Goal: Task Accomplishment & Management: Complete application form

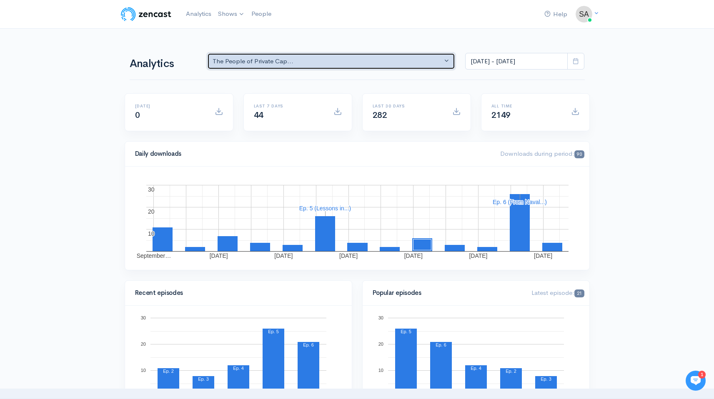
click at [414, 64] on div "The People of Private Cap..." at bounding box center [327, 62] width 230 height 10
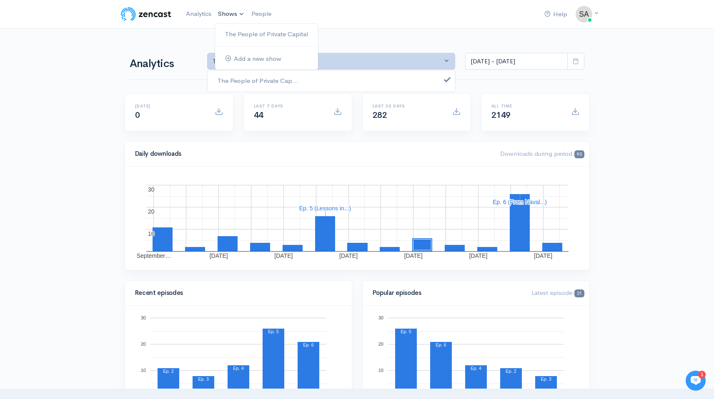
click at [245, 19] on link "Shows" at bounding box center [231, 14] width 33 height 18
click at [249, 64] on link "Add a new show" at bounding box center [266, 59] width 103 height 15
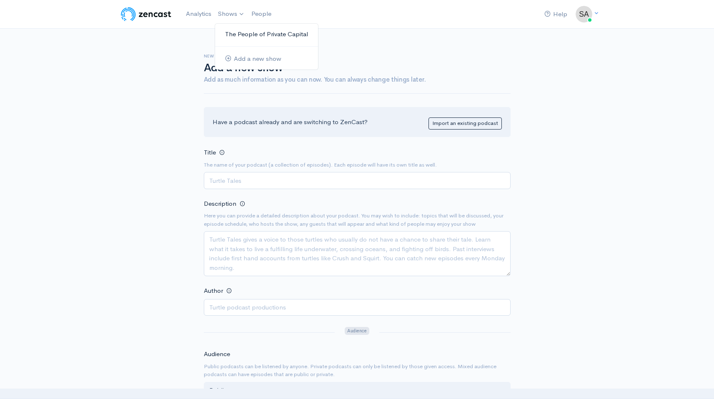
click at [250, 40] on link "The People of Private Capital" at bounding box center [266, 34] width 103 height 15
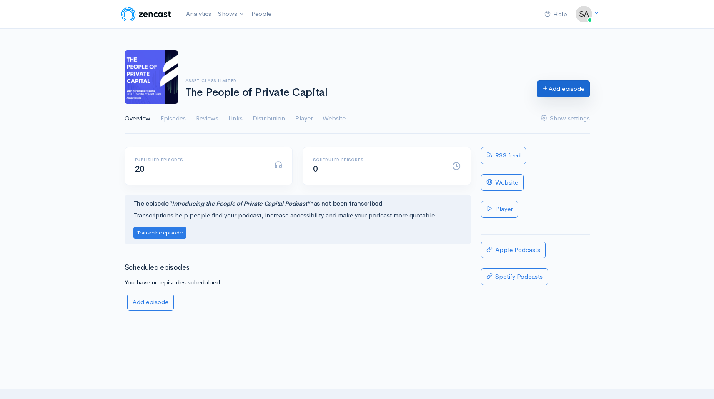
click at [550, 84] on link "Add episode" at bounding box center [563, 88] width 53 height 17
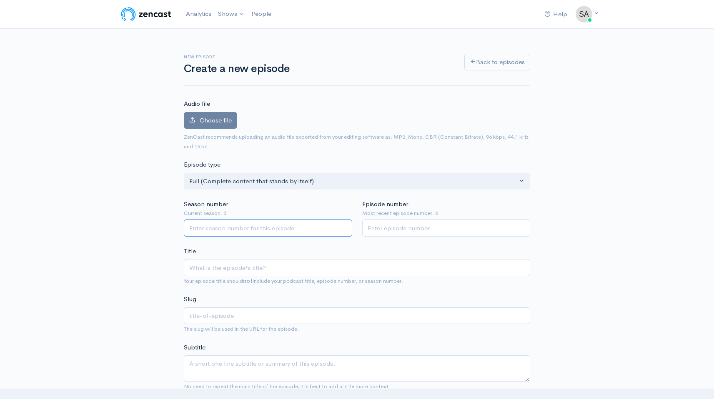
click at [272, 236] on input "Season number" at bounding box center [268, 228] width 168 height 17
type input "3"
click at [392, 230] on input "Episode number" at bounding box center [446, 228] width 168 height 17
type input "7"
click at [274, 265] on input "Title" at bounding box center [357, 267] width 346 height 17
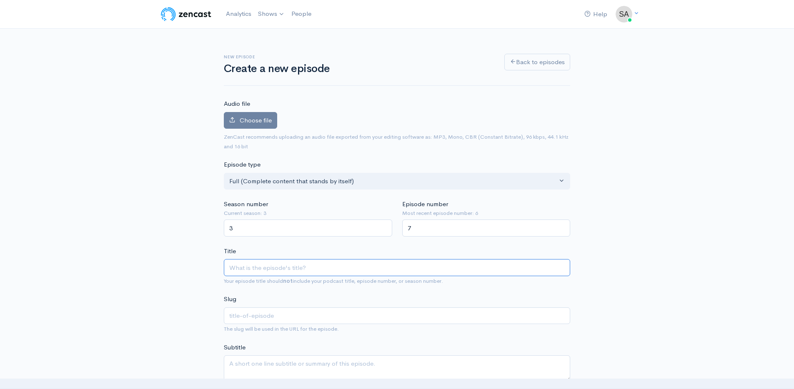
paste input "Inside UK Real Estate Investing with [PERSON_NAME] of Barwood Capital"
type input "Inside UK Real Estate Investing with [PERSON_NAME] of Barwood Capital"
type input "inside-uk-real-estate-investing-with-[PERSON_NAME]-of-[GEOGRAPHIC_DATA]-capital"
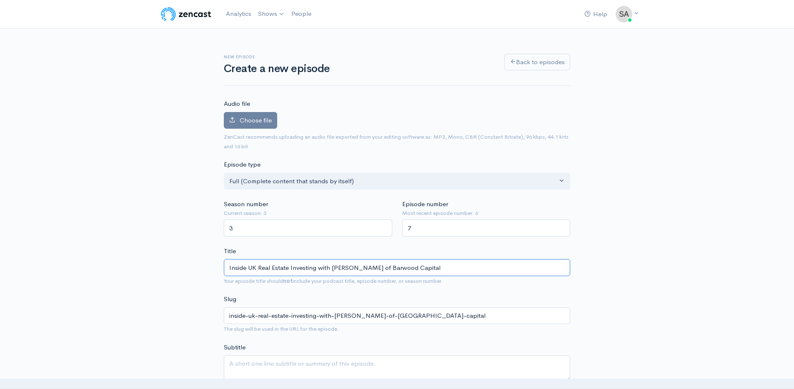
click at [357, 272] on input "Inside UK Real Estate Investing with [PERSON_NAME] of Barwood Capital" at bounding box center [397, 267] width 346 height 17
click at [355, 263] on input "Inside UK Real Estate Investing with [PERSON_NAME] of Barwood Capital" at bounding box center [397, 267] width 346 height 17
click at [355, 270] on input "Inside UK Real Estate Investing with [PERSON_NAME] of Barwood Capital" at bounding box center [397, 267] width 346 height 17
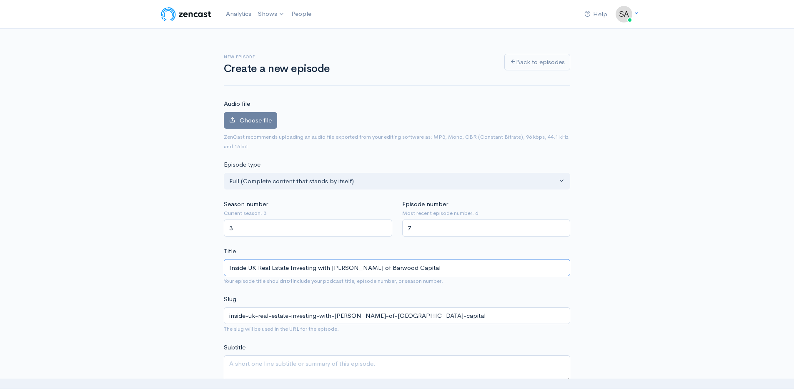
click at [355, 270] on input "Inside UK Real Estate Investing with [PERSON_NAME] of Barwood Capital" at bounding box center [397, 267] width 346 height 17
type input "Inside UK Real Estate Investing with [PERSON_NAME] of Barwood Capital"
type input "inside-uk-real-estate-investing-with-[PERSON_NAME]-[GEOGRAPHIC_DATA]-capital"
type input "Inside UK Real Estate Investing with [PERSON_NAME] of Barwood Capital"
type input "inside-uk-real-estate-investing-with-[PERSON_NAME]-el-of-[GEOGRAPHIC_DATA]-capi…"
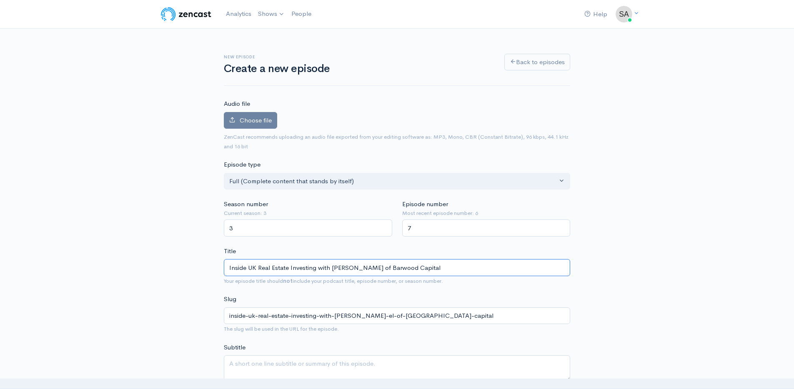
type input "Inside UK Real Estate Investing with [PERSON_NAME] of Barwood Capital"
type input "inside-uk-real-estate-investing-with-[PERSON_NAME]-of-[GEOGRAPHIC_DATA]-capital"
type input "Inside UK Real Estate Investing with [PERSON_NAME] of Barwood Capital"
type input "inside-uk-real-estate-investing-with-[PERSON_NAME]-of-[GEOGRAPHIC_DATA]-capital"
type input "Inside UK Real Estate Investing with [PERSON_NAME] of Barwood Capital"
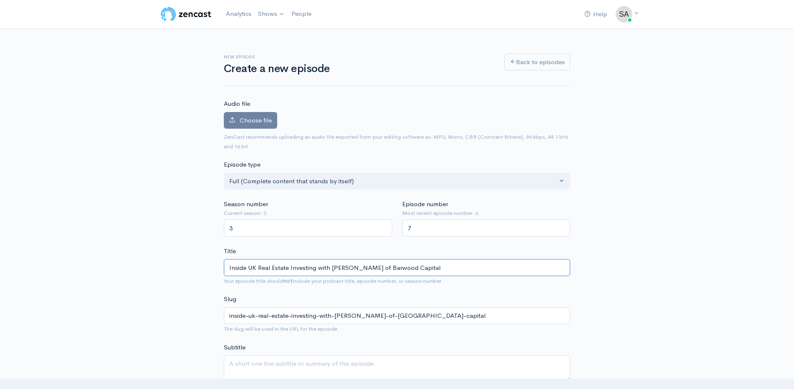
type input "inside-uk-real-estate-investing-with-[PERSON_NAME]-of-[GEOGRAPHIC_DATA]-capital"
type input "Inside UK Real Estate Investing with [PERSON_NAME] of Barwood Capital"
type input "inside-uk-real-estate-investing-with-[PERSON_NAME][GEOGRAPHIC_DATA]-of-[GEOGRAP…"
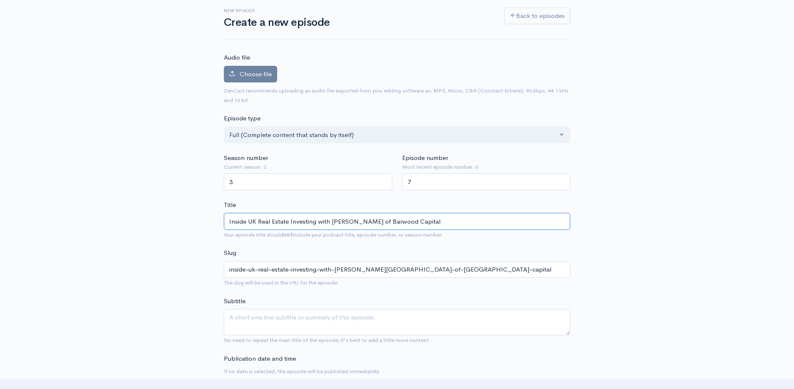
scroll to position [105, 0]
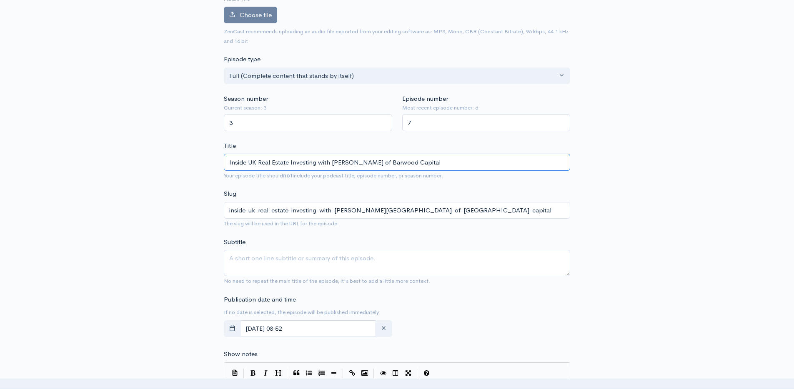
type input "Inside UK Real Estate Investing with [PERSON_NAME] of Barwood Capital"
click at [251, 256] on textarea "Subtitle" at bounding box center [397, 263] width 346 height 26
paste textarea "In this episode of The People of Private Capital, [PERSON_NAME], Managing Direc…"
type textarea "In this episode of The People of Private Capital, [PERSON_NAME], Managing Direc…"
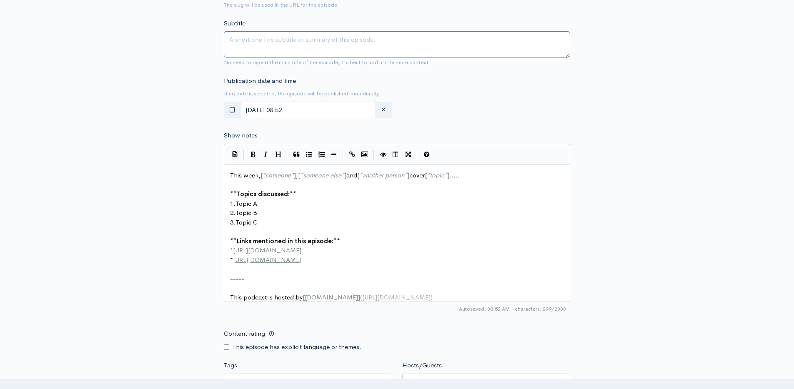
scroll to position [337, 0]
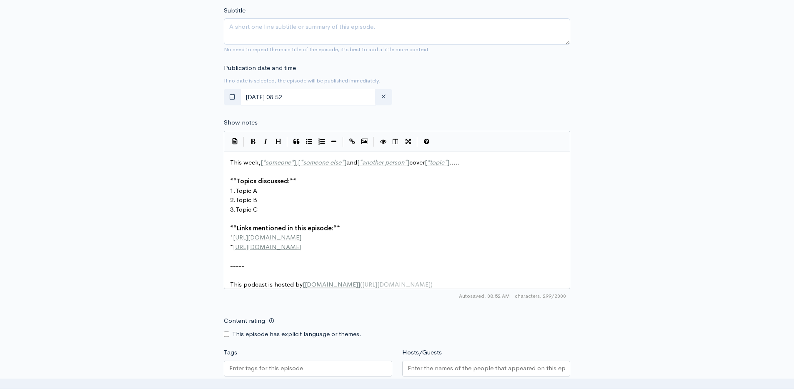
click at [364, 192] on pre "1. Topic A" at bounding box center [399, 191] width 343 height 10
type textarea "This week, [*someone*], [*someone else*] and [*another person*] cover [*topic*]…"
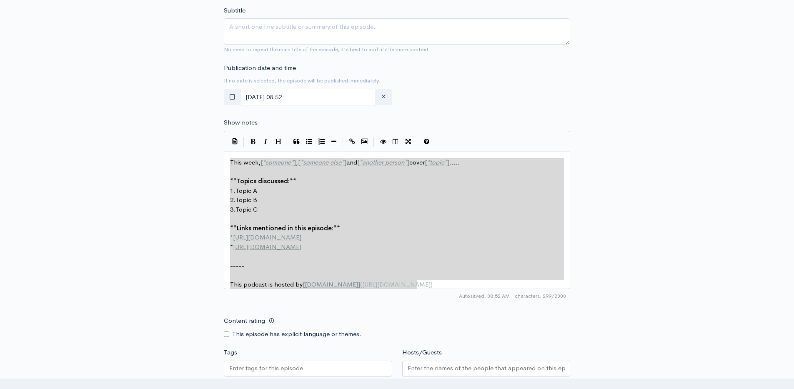
paste textarea
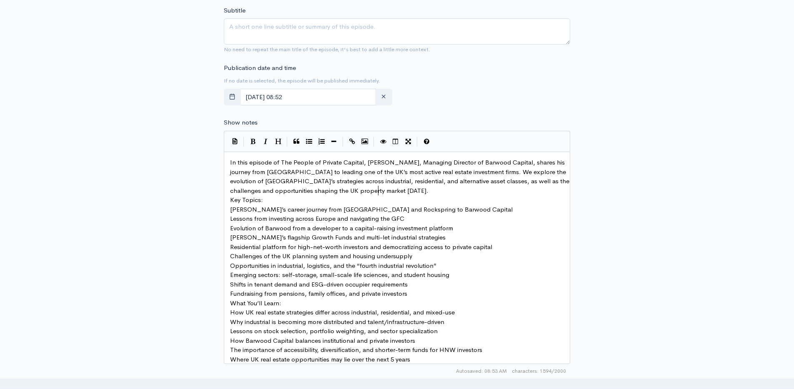
click at [395, 187] on pre "In this episode of The People of Private Capital, [PERSON_NAME], Managing Direc…" at bounding box center [399, 176] width 343 height 37
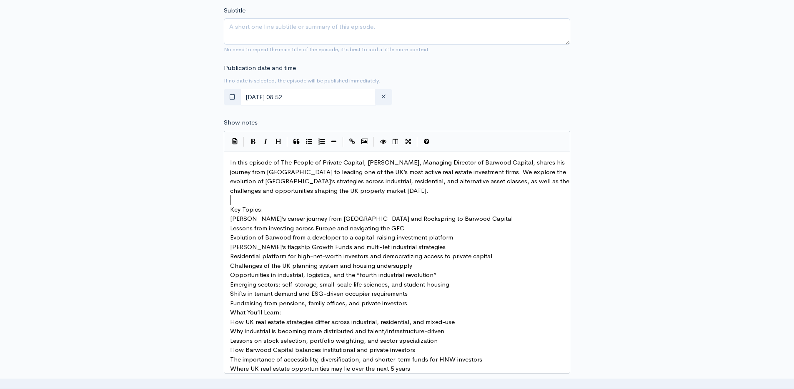
scroll to position [1, 0]
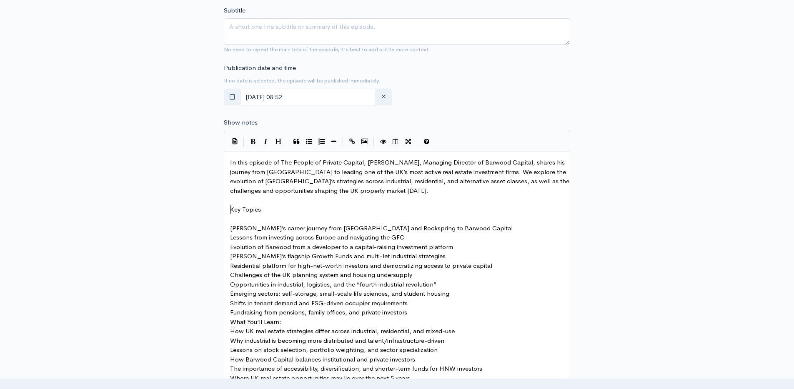
type textarea "Key Topics:"
click at [242, 314] on span "Fundraising from pensions, family offices, and private investors" at bounding box center [318, 312] width 177 height 8
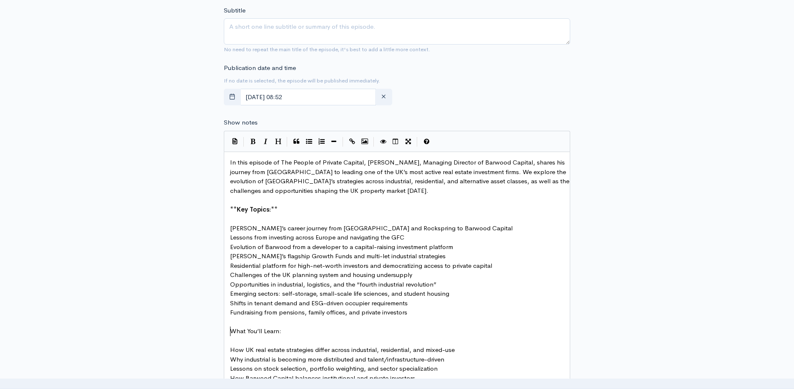
type textarea "What You’ll Learn:"
click at [230, 230] on span "[PERSON_NAME]’s career journey from [GEOGRAPHIC_DATA] and Rockspring to Barwood…" at bounding box center [371, 228] width 282 height 8
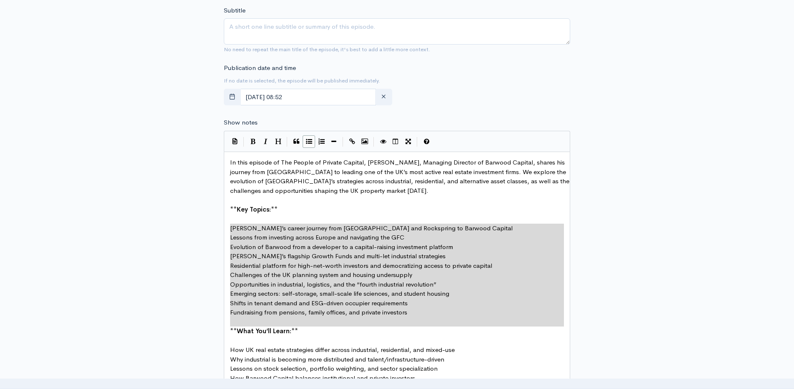
click at [310, 142] on icon "Generic List" at bounding box center [309, 141] width 6 height 6
type textarea "* Lessons from investing across [GEOGRAPHIC_DATA] and navigating the GFC * Evol…"
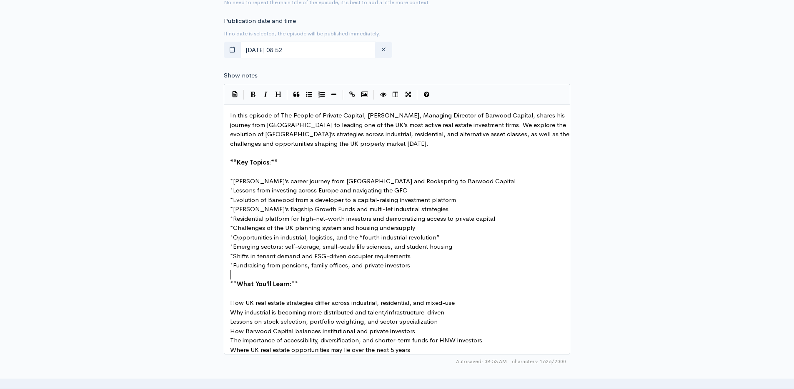
scroll to position [385, 0]
click at [235, 301] on span "How UK real estate strategies differ across industrial, residential, and mixed-…" at bounding box center [342, 302] width 225 height 8
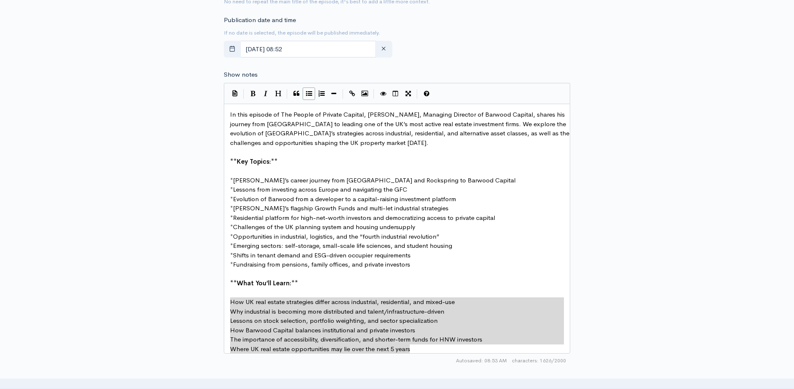
click at [307, 93] on icon "Generic List" at bounding box center [309, 93] width 6 height 6
type textarea "* Why industrial is becoming more distributed and talent/infrastructure-driven …"
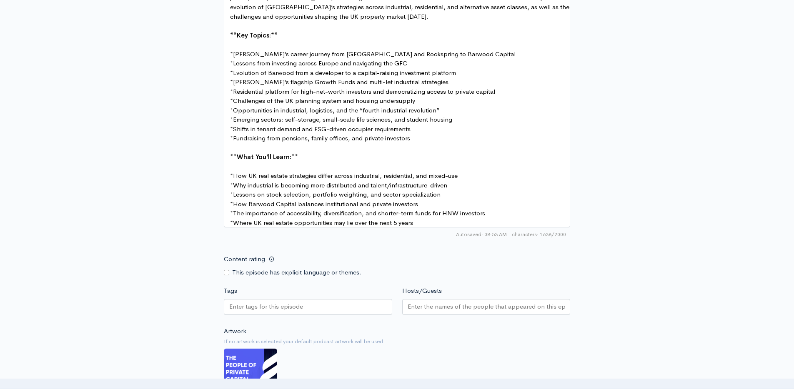
scroll to position [534, 0]
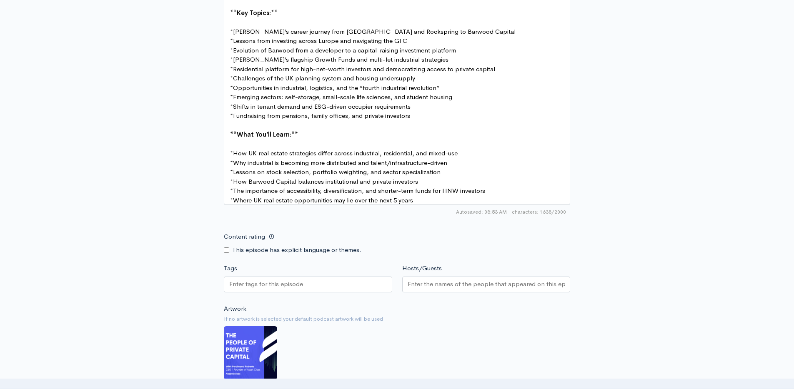
click at [457, 202] on pre "* Where UK real estate opportunities may lie over the next 5 years" at bounding box center [399, 201] width 343 height 10
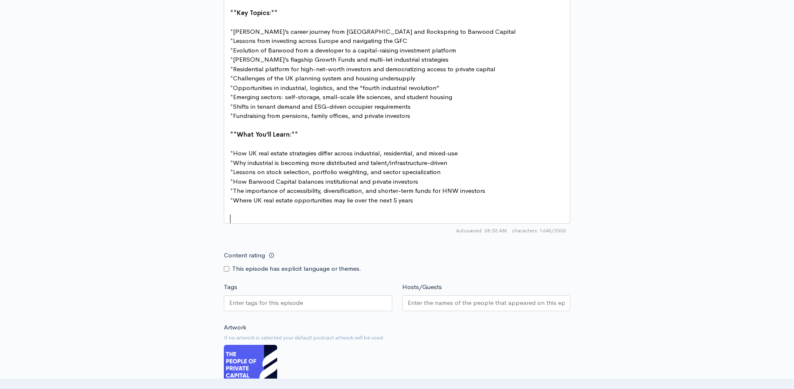
paste textarea "CAPITAL"
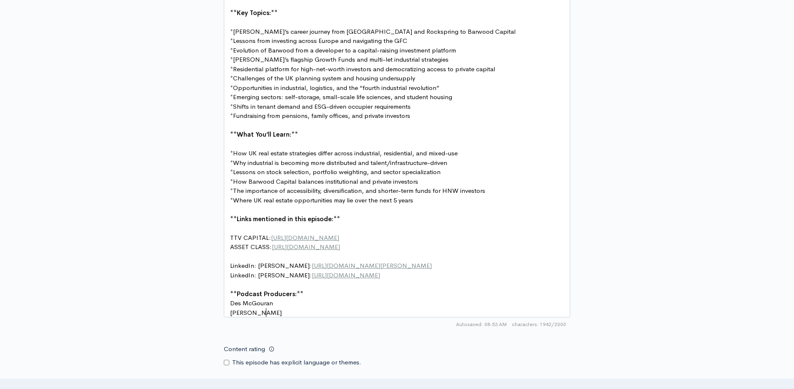
click at [262, 237] on span "TTV CAPITAL: [URL][DOMAIN_NAME]" at bounding box center [284, 238] width 109 height 8
type textarea "BARWOOD"
click at [304, 239] on span "[URL][DOMAIN_NAME]" at bounding box center [299, 238] width 68 height 8
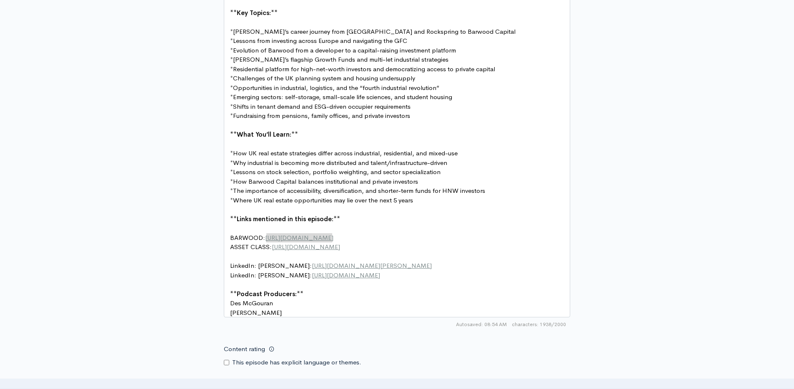
drag, startPoint x: 343, startPoint y: 238, endPoint x: 267, endPoint y: 239, distance: 76.2
type textarea "[URL][DOMAIN_NAME]"
click at [461, 263] on pre "LinkedIn: [PERSON_NAME]: [URL][DOMAIN_NAME][PERSON_NAME]" at bounding box center [399, 266] width 343 height 10
type textarea "[URL][DOMAIN_NAME][PERSON_NAME]"
paste textarea "Banks"
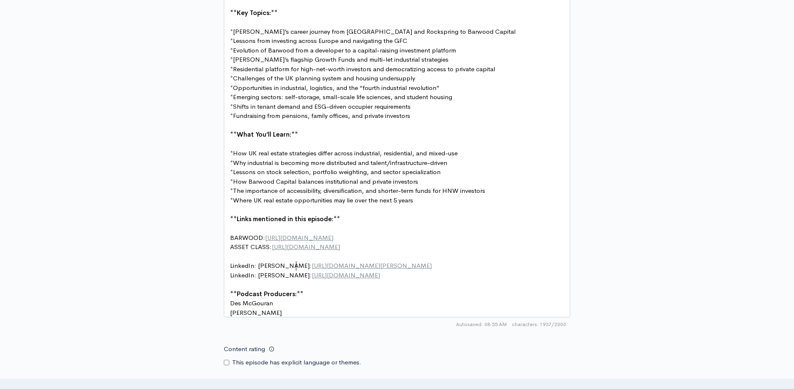
scroll to position [3, 42]
type textarea "[PERSON_NAME]"
click at [262, 237] on span "BARWOOD: [URL][DOMAIN_NAME]" at bounding box center [281, 238] width 103 height 8
type textarea "CAO"
type textarea "PITAL"
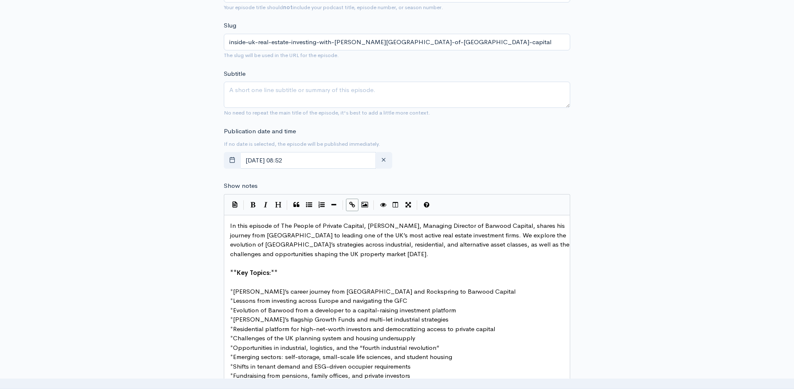
scroll to position [272, 0]
type textarea "[URL][DOMAIN_NAME]"
click at [368, 103] on textarea "Subtitle" at bounding box center [397, 96] width 346 height 26
paste textarea "[PERSON_NAME]’s [PERSON_NAME] on UK real estate—career path, industrial & resid…"
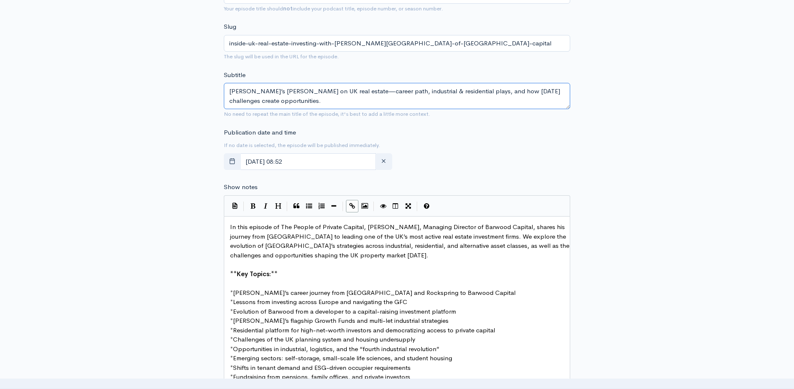
click at [297, 92] on textarea "[PERSON_NAME]’s [PERSON_NAME] on UK real estate—career path, industrial & resid…" at bounding box center [397, 96] width 346 height 26
click at [357, 91] on textarea "[PERSON_NAME]’s [PERSON_NAME] on UK real estate—career path, industrial & resid…" at bounding box center [397, 96] width 346 height 26
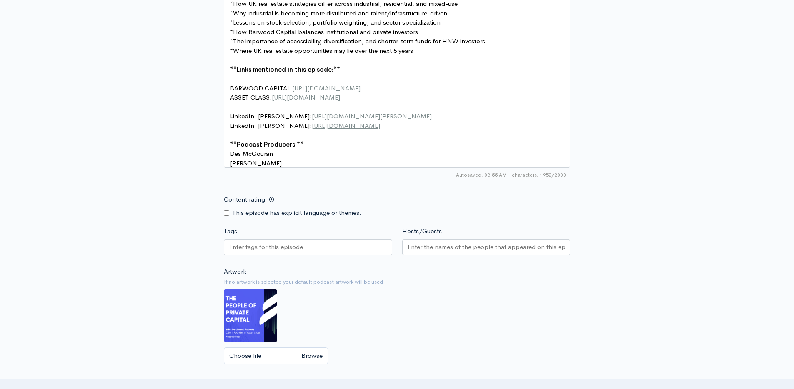
scroll to position [676, 0]
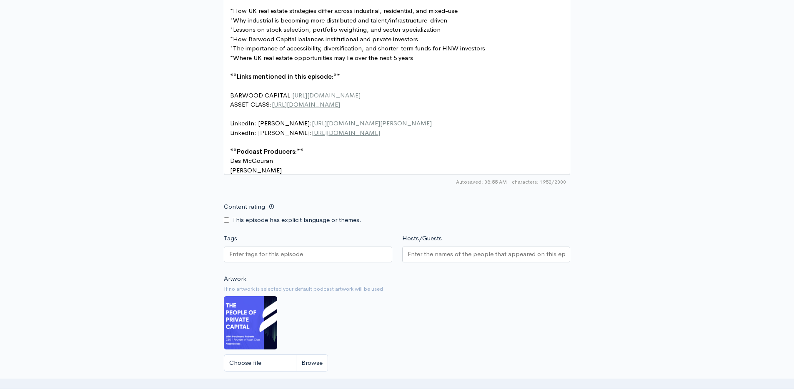
type textarea "[PERSON_NAME]’s [PERSON_NAME] on UK real estate, career path, industrial & resi…"
click at [303, 363] on input "Choose file" at bounding box center [276, 363] width 104 height 17
type input "C:\fakepath\[PERSON_NAME].png"
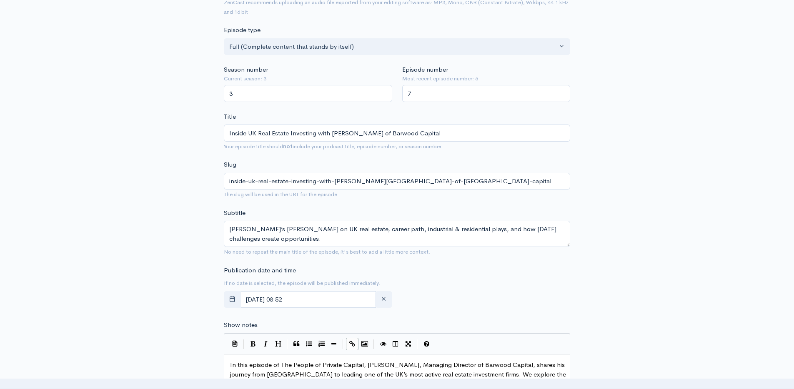
scroll to position [0, 0]
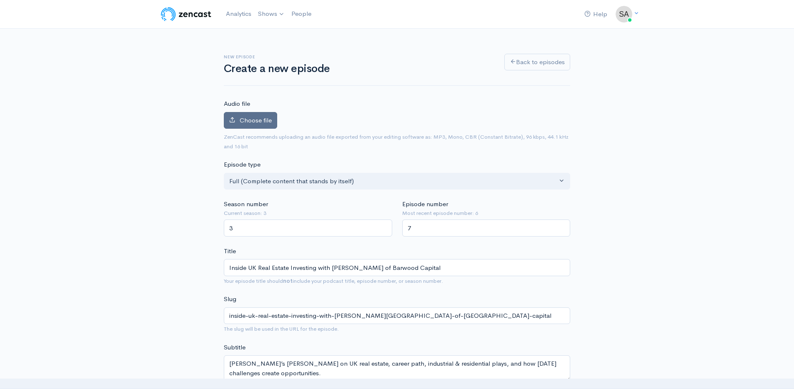
click at [259, 123] on span "Choose file" at bounding box center [256, 120] width 32 height 8
click at [0, 0] on input "Choose file" at bounding box center [0, 0] width 0 height 0
click at [257, 124] on label "Choose file" at bounding box center [250, 120] width 53 height 17
click at [0, 0] on input "Choose file" at bounding box center [0, 0] width 0 height 0
click at [251, 114] on label "Choose file" at bounding box center [250, 120] width 53 height 17
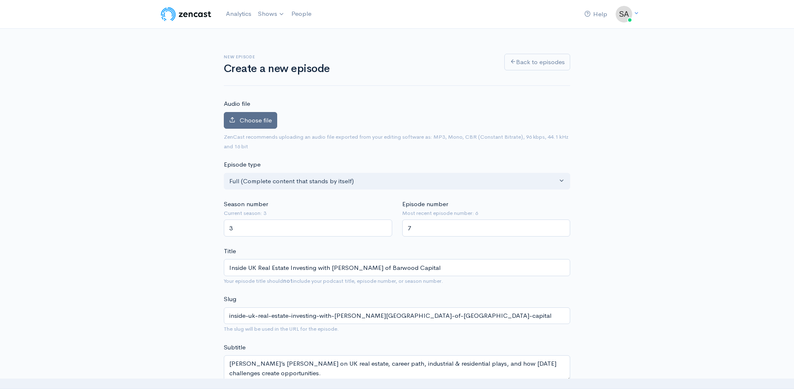
click at [0, 0] on input "Choose file" at bounding box center [0, 0] width 0 height 0
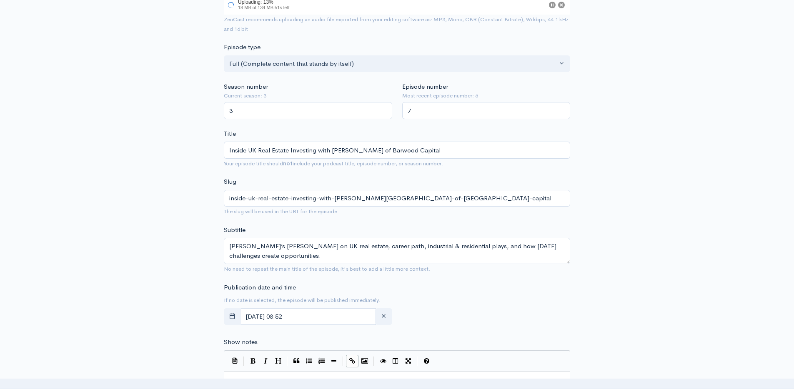
scroll to position [145, 0]
click at [258, 247] on textarea "[PERSON_NAME]’s [PERSON_NAME] on UK real estate, career path, industrial & resi…" at bounding box center [397, 251] width 346 height 26
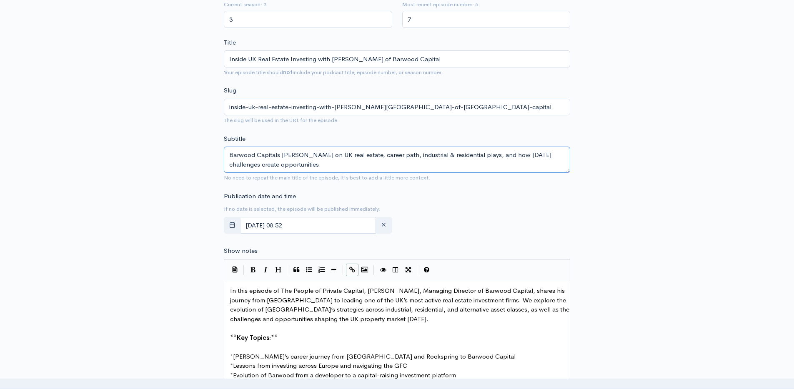
scroll to position [260, 0]
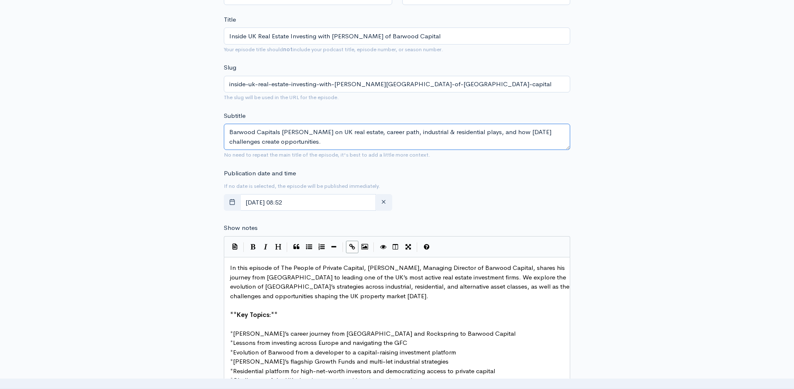
type textarea "Barwood Capitals [PERSON_NAME] on UK real estate, career path, industrial & res…"
click at [391, 267] on span "In this episode of The People of Private Capital, [PERSON_NAME], Managing Direc…" at bounding box center [400, 282] width 341 height 36
type textarea "Elringot"
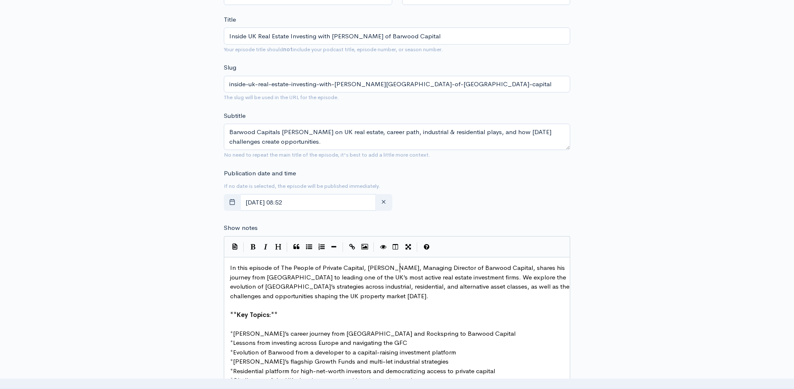
type textarea "tO"
type textarea "on"
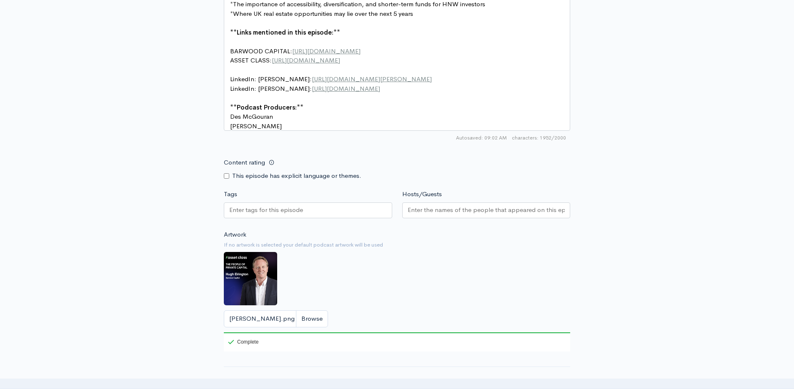
scroll to position [757, 0]
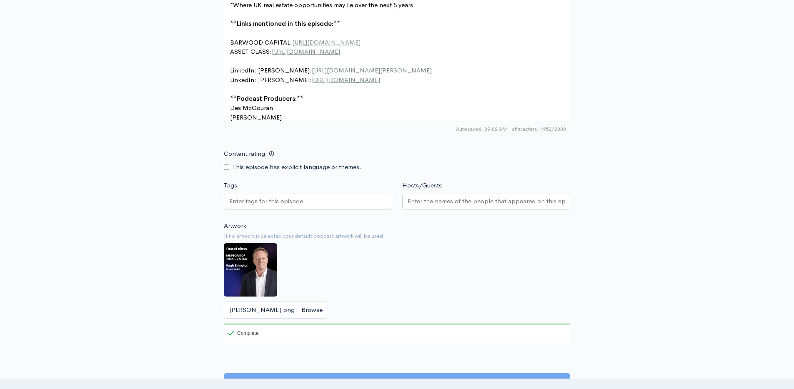
click at [325, 204] on div at bounding box center [308, 202] width 168 height 16
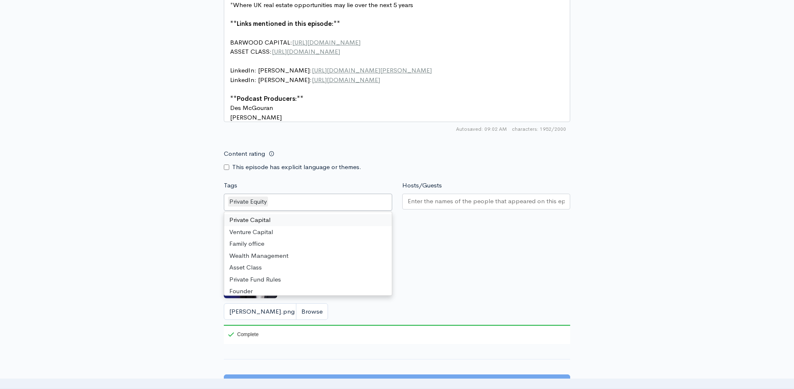
click at [306, 211] on div "Private Equity" at bounding box center [308, 202] width 168 height 17
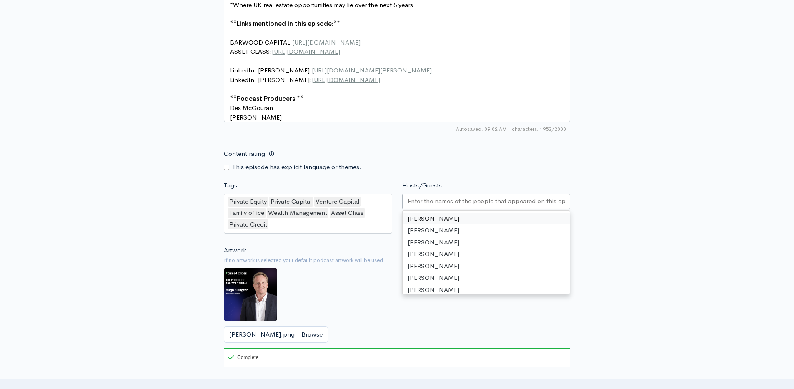
click at [488, 202] on input "Hosts/Guests" at bounding box center [485, 202] width 157 height 10
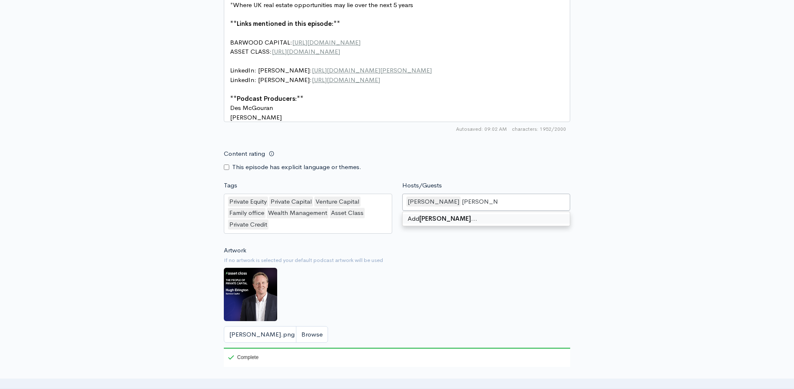
type input "[PERSON_NAME]"
click at [452, 166] on div "Content rating This episode has explicit language or themes." at bounding box center [397, 158] width 356 height 26
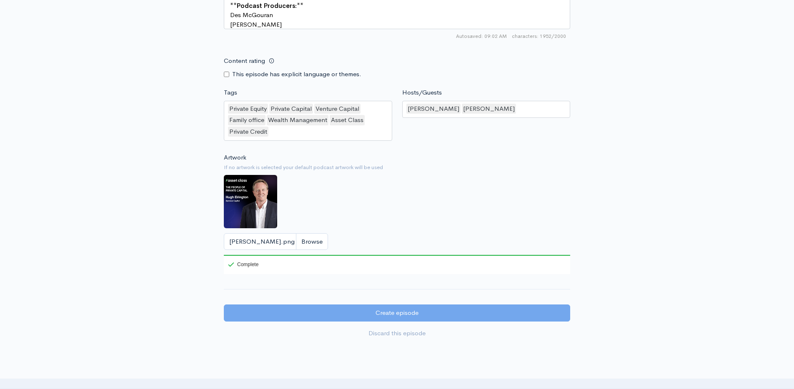
scroll to position [849, 0]
click at [445, 225] on div "Artwork If no artwork is selected your default podcast artwork will be used [PE…" at bounding box center [397, 213] width 346 height 122
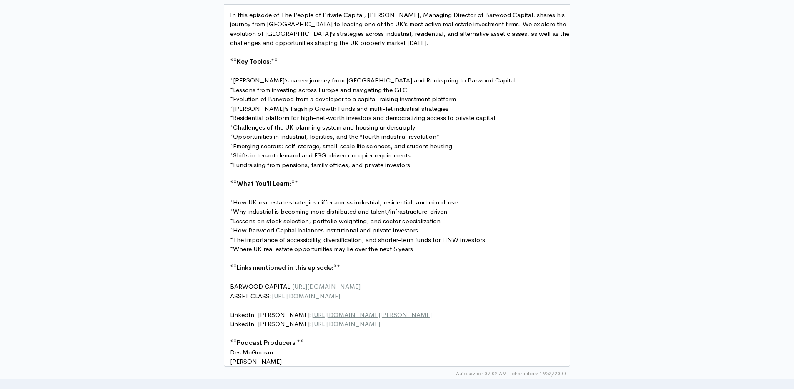
scroll to position [946, 0]
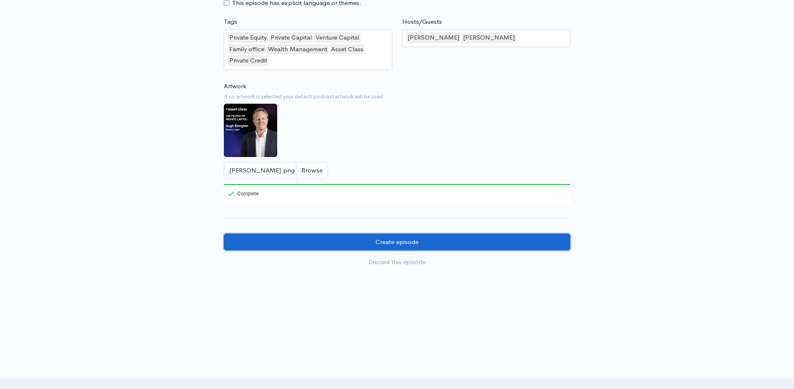
click at [438, 244] on input "Create episode" at bounding box center [397, 242] width 346 height 17
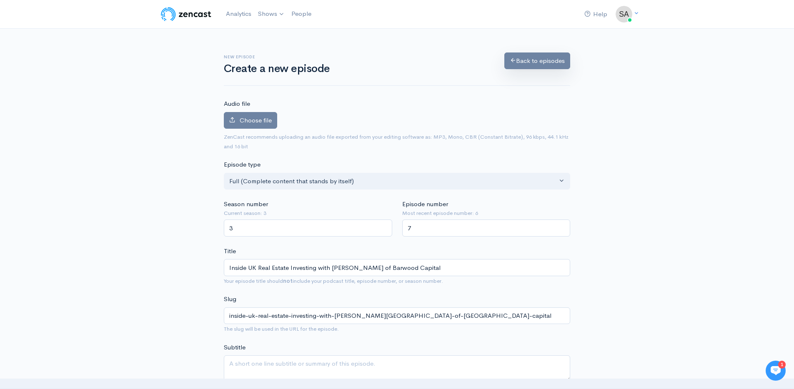
click at [561, 58] on link "Back to episodes" at bounding box center [537, 60] width 66 height 17
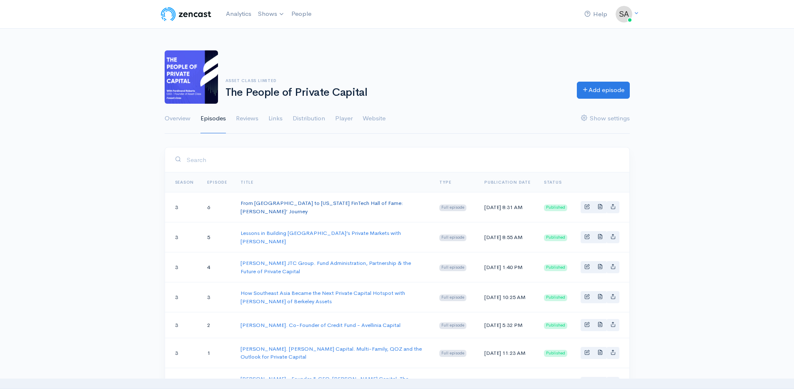
click at [280, 203] on link "From [GEOGRAPHIC_DATA] to [US_STATE] FinTech Hall of Fame: [PERSON_NAME]’ Journ…" at bounding box center [321, 207] width 162 height 15
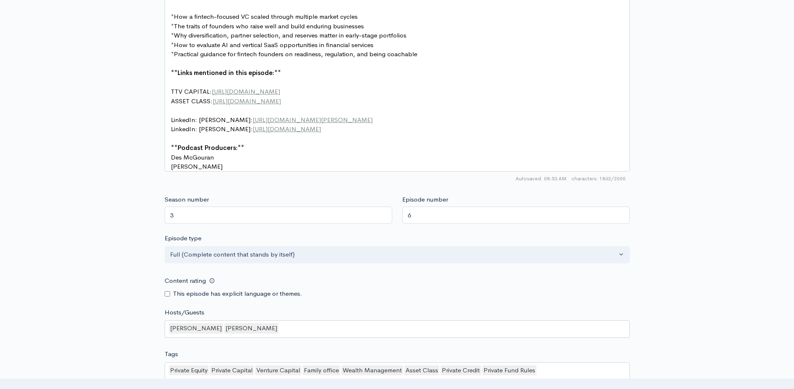
scroll to position [3, 0]
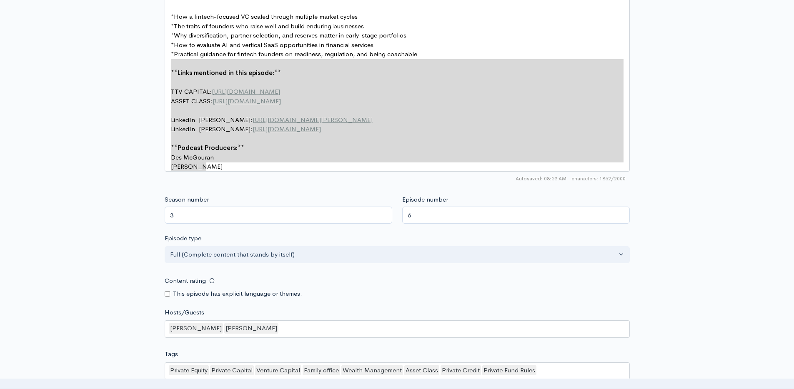
type textarea "**Links mentioned in this episode:** TTV CAPITAL: https://ttvcapital.com/ ASSET…"
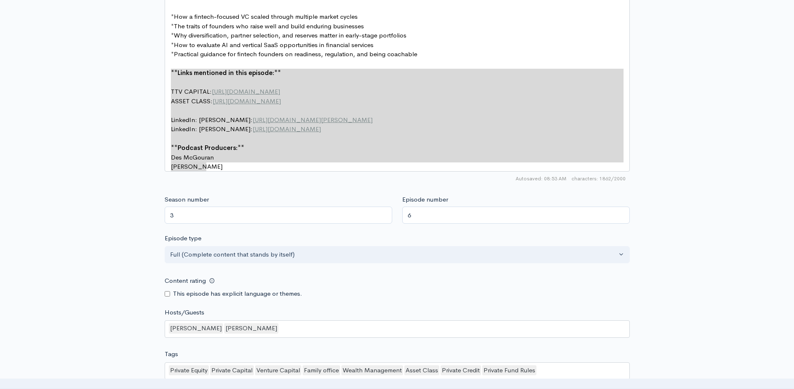
drag, startPoint x: 243, startPoint y: 169, endPoint x: 169, endPoint y: 73, distance: 121.5
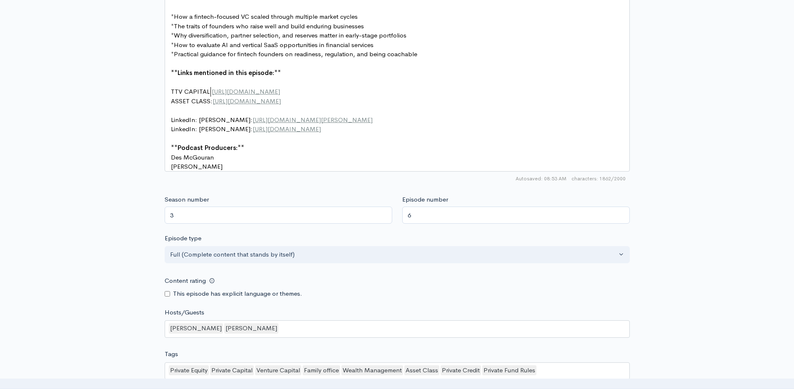
type textarea "[URL][DOMAIN_NAME]"
paste textarea
click at [229, 119] on span "LinkedIn: [PERSON_NAME]: [URL][DOMAIN_NAME][PERSON_NAME]" at bounding box center [272, 120] width 202 height 8
type textarea "[PERSON_NAME]"
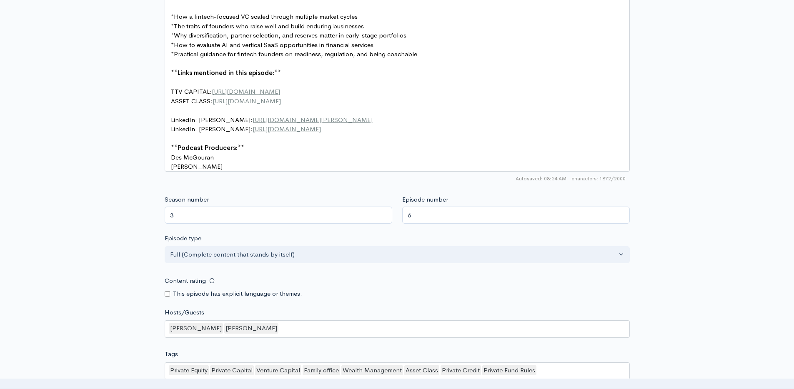
type textarea "[URL][DOMAIN_NAME][PERSON_NAME]"
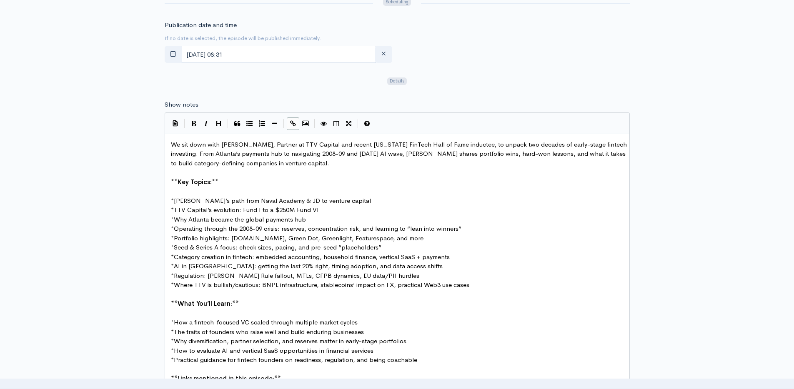
scroll to position [525, 0]
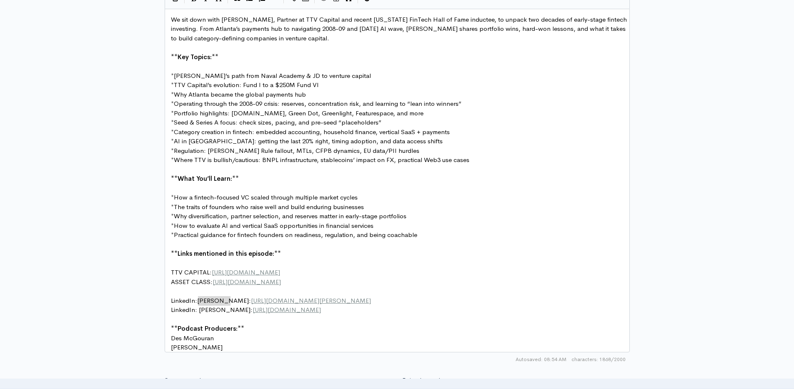
type textarea "[URL][DOMAIN_NAME]"
click at [205, 273] on span "TTV CAPITAL: [URL][DOMAIN_NAME]" at bounding box center [225, 272] width 109 height 8
type textarea "Ba"
type textarea "ARWOOD"
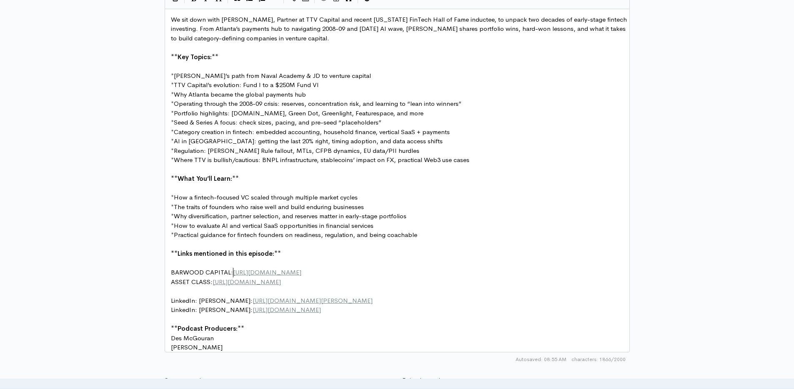
type textarea "[URL][DOMAIN_NAME]"
click at [227, 297] on span "LinkedIn: [PERSON_NAME]: [URL][DOMAIN_NAME][PERSON_NAME]" at bounding box center [272, 301] width 202 height 8
type textarea "[URL][DOMAIN_NAME]"
type textarea "TTV"
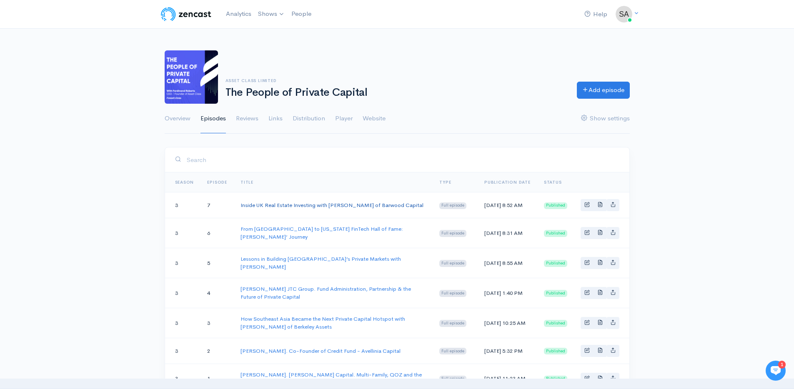
click at [333, 207] on link "Inside UK Real Estate Investing with [PERSON_NAME] of Barwood Capital" at bounding box center [331, 205] width 183 height 7
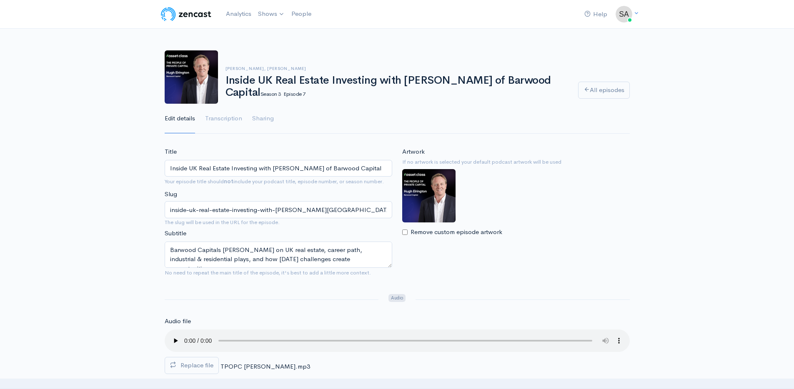
drag, startPoint x: 225, startPoint y: 78, endPoint x: 260, endPoint y: 97, distance: 39.5
click at [260, 97] on h1 "Inside UK Real Estate Investing with Hugh Elrington of Barwood Capital Season 3…" at bounding box center [396, 87] width 342 height 24
copy h1 "Inside UK Real Estate Investing with [PERSON_NAME] of Barwood Capital"
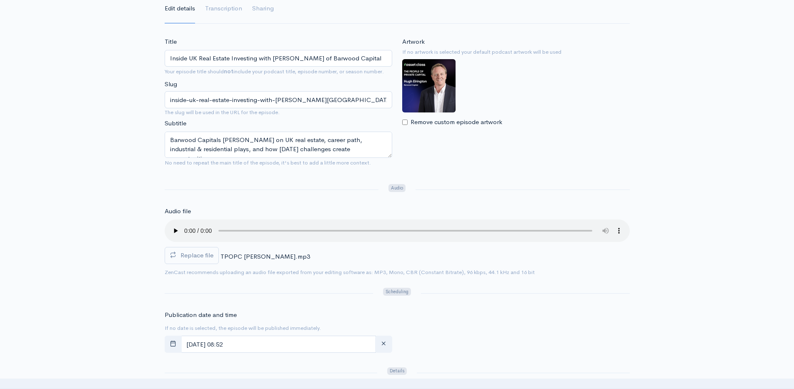
scroll to position [78, 0]
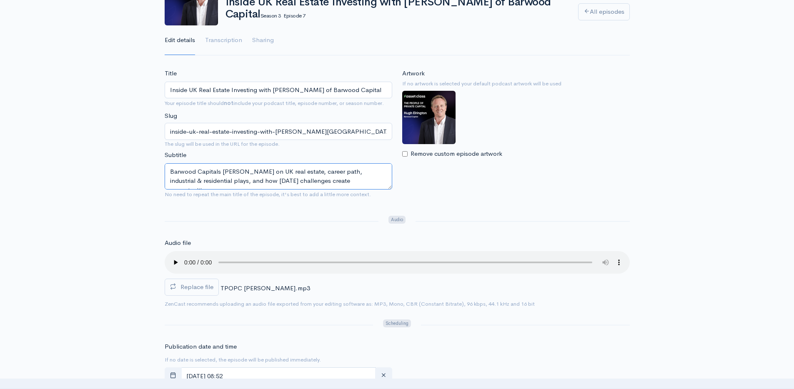
click at [328, 177] on textarea "Barwood Capitals [PERSON_NAME] on UK real estate, career path, industrial & res…" at bounding box center [278, 176] width 227 height 26
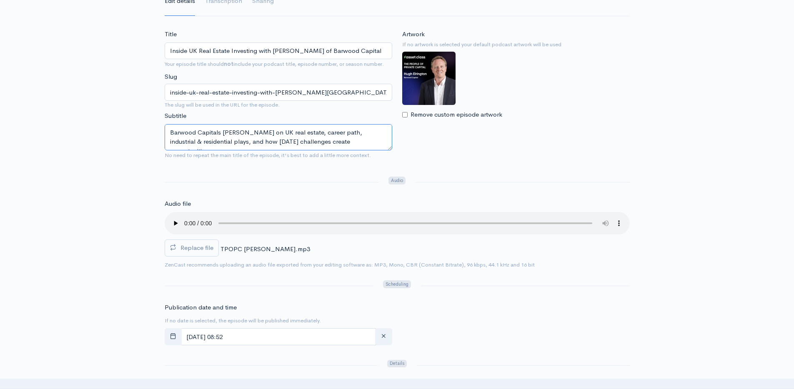
scroll to position [0, 0]
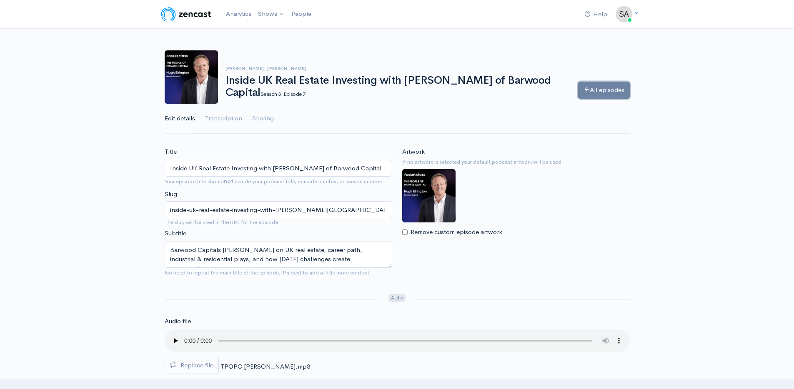
click at [590, 93] on link "All episodes" at bounding box center [604, 90] width 52 height 17
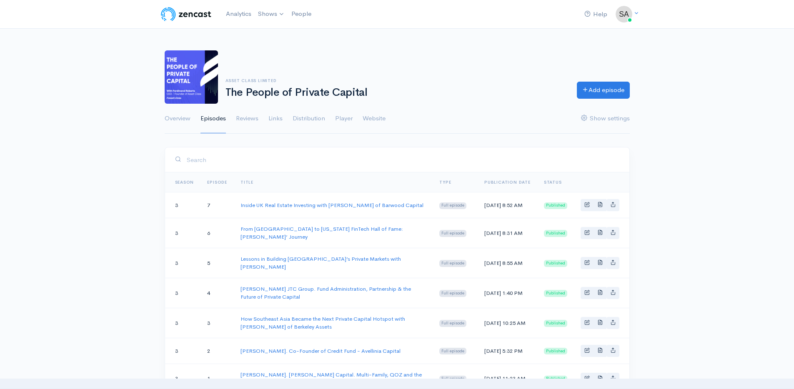
click at [326, 113] on ul "Overview Episodes Reviews Links Distribution Player Website Show settings" at bounding box center [397, 119] width 465 height 30
click at [321, 114] on link "Distribution" at bounding box center [308, 119] width 32 height 30
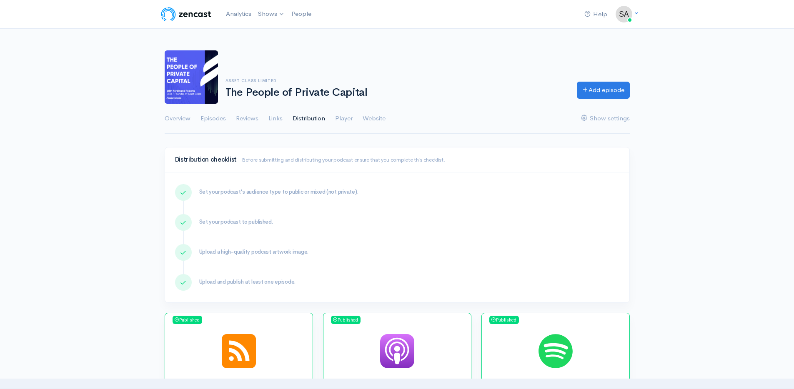
click at [277, 119] on link "Links" at bounding box center [275, 119] width 14 height 30
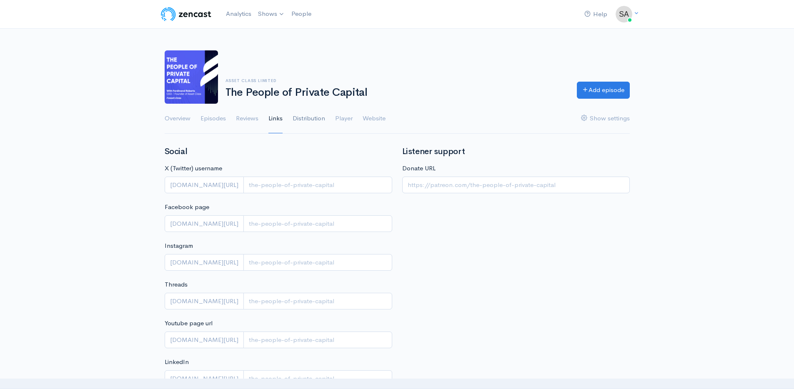
click at [307, 121] on link "Distribution" at bounding box center [308, 119] width 32 height 30
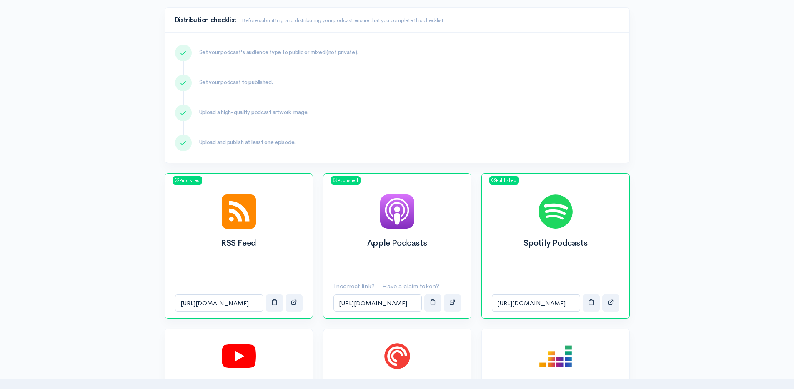
scroll to position [152, 0]
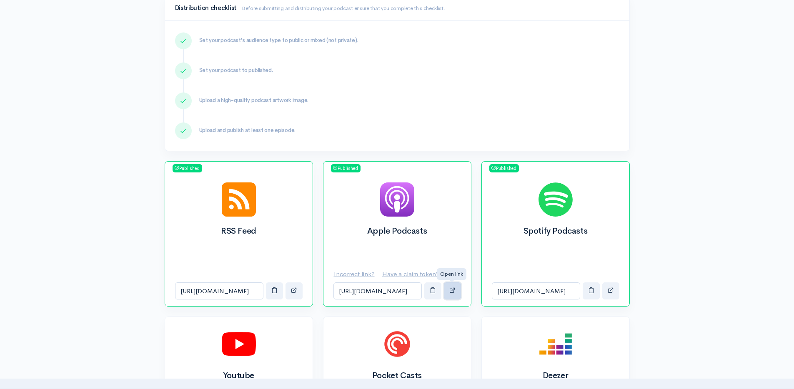
click at [454, 290] on span "button" at bounding box center [452, 290] width 6 height 6
click at [609, 292] on span "button" at bounding box center [610, 290] width 6 height 6
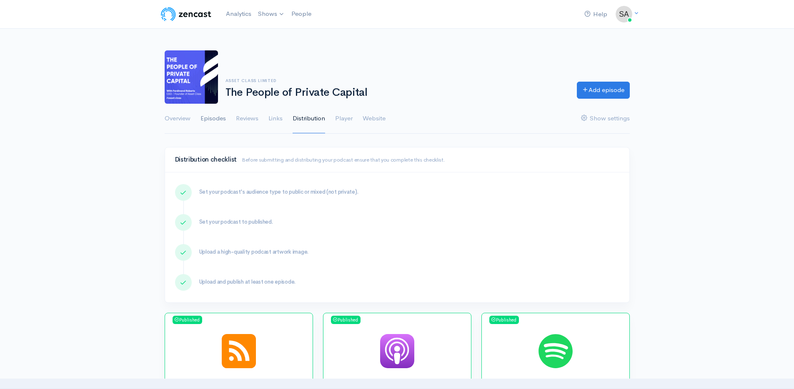
click at [208, 125] on link "Episodes" at bounding box center [212, 119] width 25 height 30
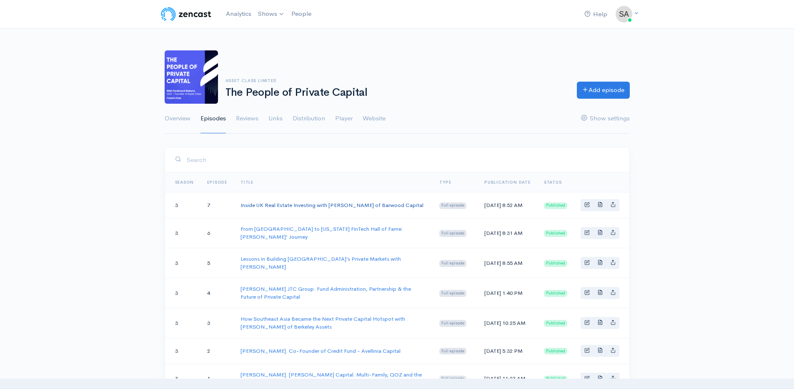
click at [294, 204] on link "Inside UK Real Estate Investing with [PERSON_NAME] of Barwood Capital" at bounding box center [331, 205] width 183 height 7
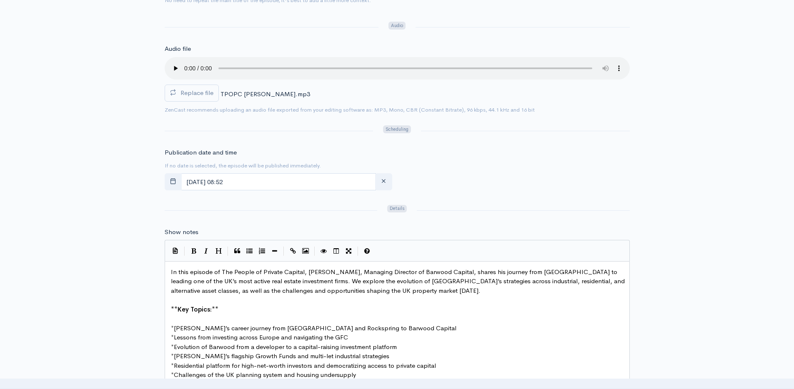
scroll to position [364, 0]
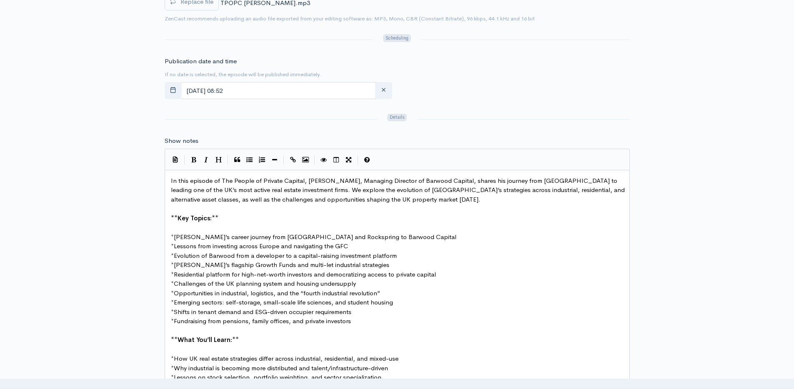
click at [325, 261] on span "[PERSON_NAME]’s flagship Growth Funds and multi-let industrial strategies" at bounding box center [281, 265] width 215 height 8
type textarea "In this episode of The People of Private Capital, Hugh Elrington, Managing Dire…"
